Goal: Find specific page/section: Find specific page/section

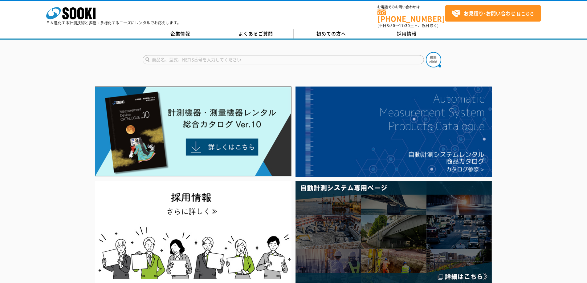
click at [199, 55] on input "text" at bounding box center [283, 59] width 281 height 9
type input "XOS-2200"
click at [426, 52] on button at bounding box center [433, 59] width 15 height 15
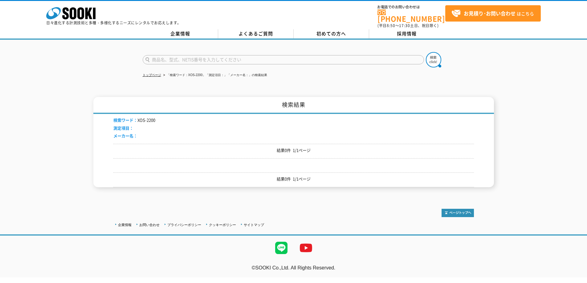
click at [199, 58] on input "text" at bounding box center [283, 59] width 281 height 9
type input "新コスモス"
click at [426, 52] on button at bounding box center [433, 59] width 15 height 15
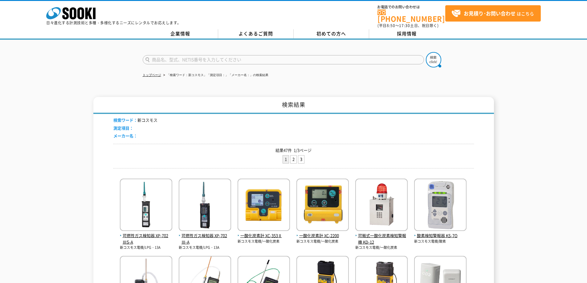
click at [247, 55] on input "text" at bounding box center [283, 59] width 281 height 9
type input "新コスモス　酸素　硫化水素"
click at [426, 52] on button at bounding box center [433, 59] width 15 height 15
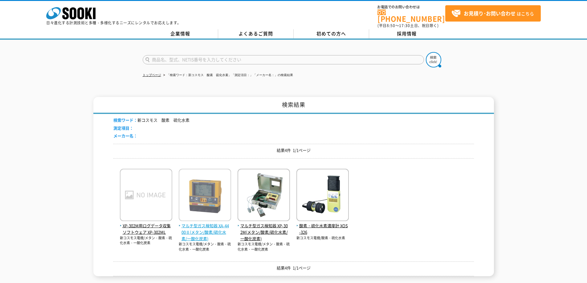
click at [208, 196] on img at bounding box center [205, 196] width 52 height 54
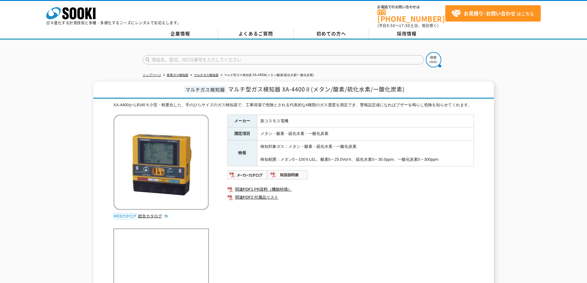
scroll to position [31, 0]
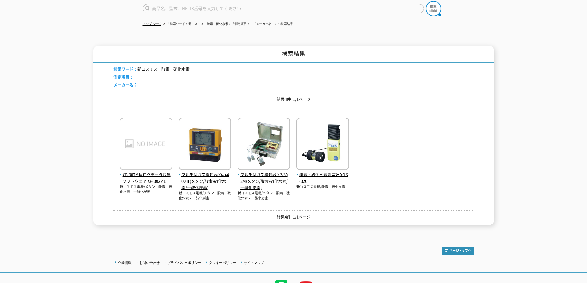
scroll to position [62, 0]
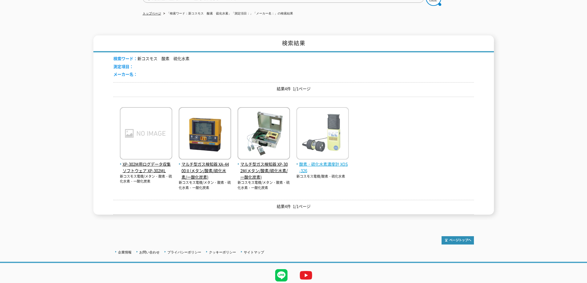
click at [330, 139] on img at bounding box center [322, 134] width 52 height 54
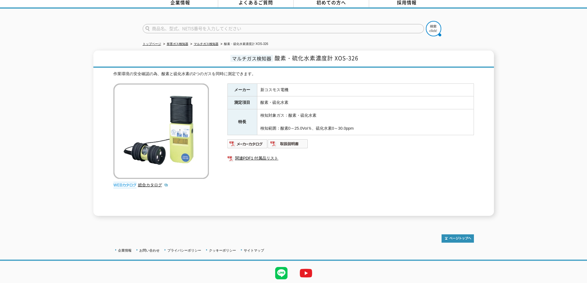
scroll to position [48, 0]
